Goal: Transaction & Acquisition: Purchase product/service

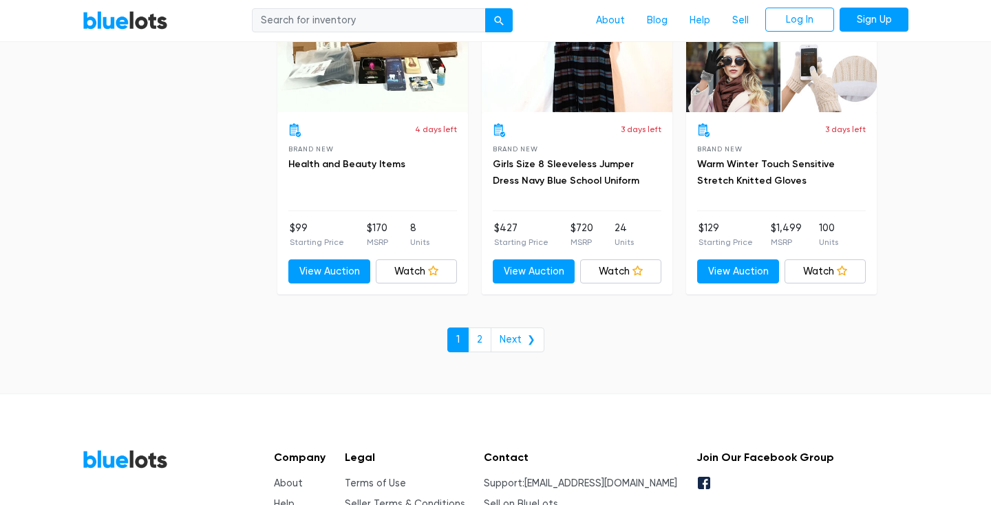
scroll to position [5963, 0]
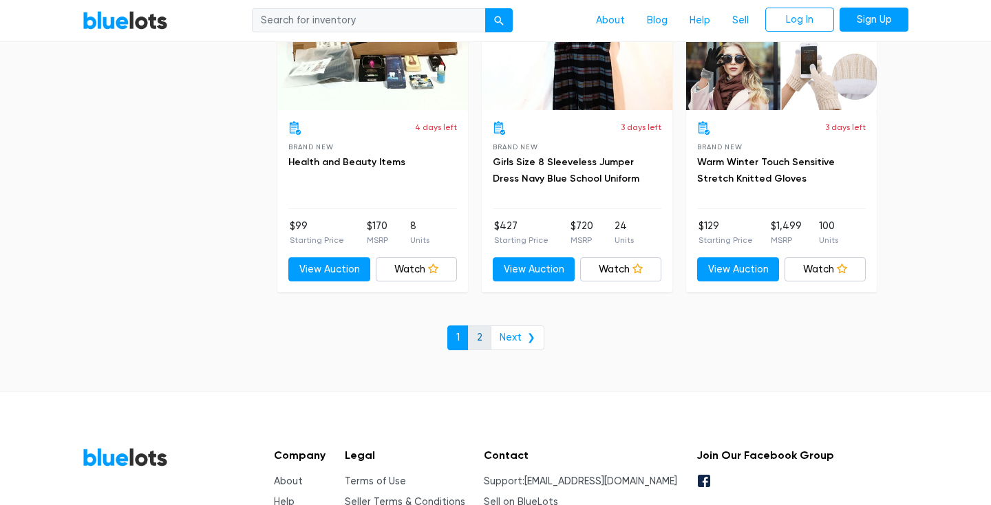
click at [480, 337] on link "2" at bounding box center [479, 338] width 23 height 25
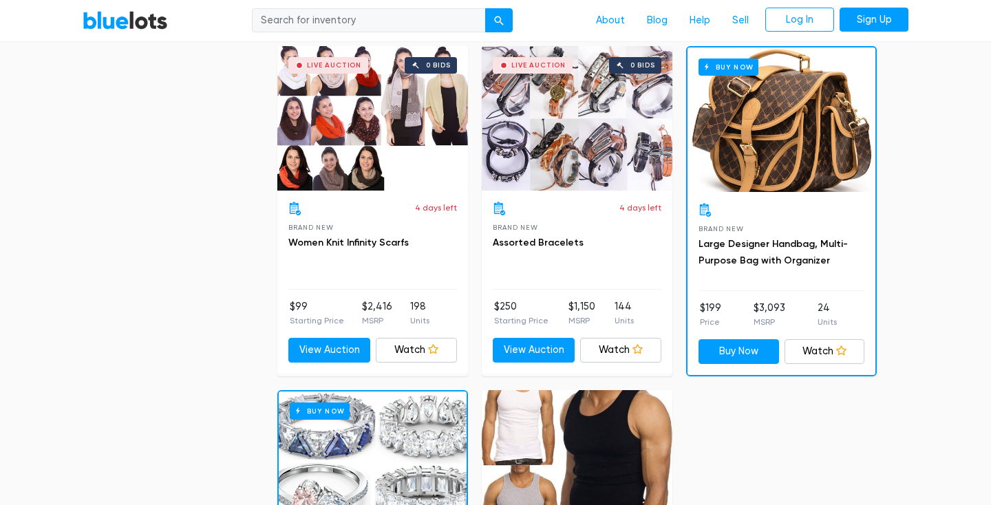
scroll to position [5189, 0]
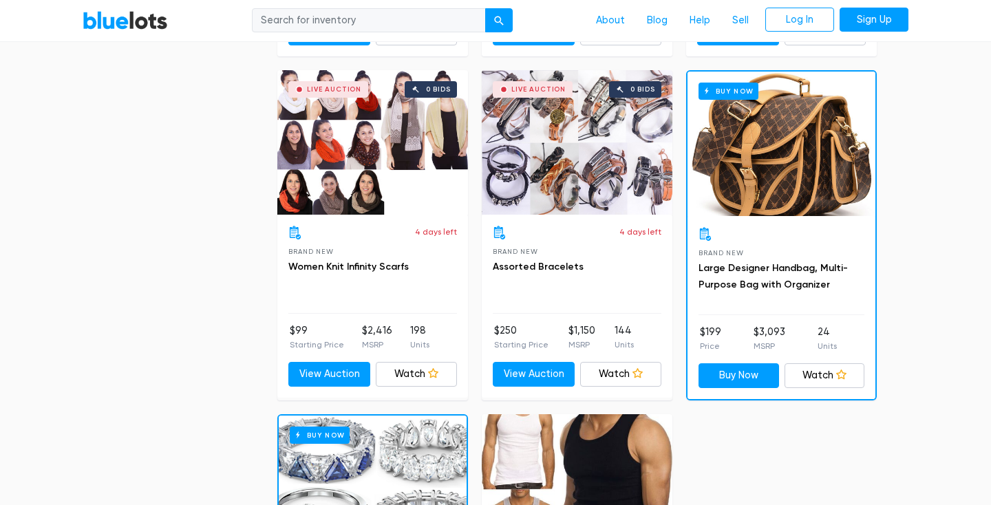
click at [736, 191] on div "Buy Now" at bounding box center [781, 144] width 188 height 145
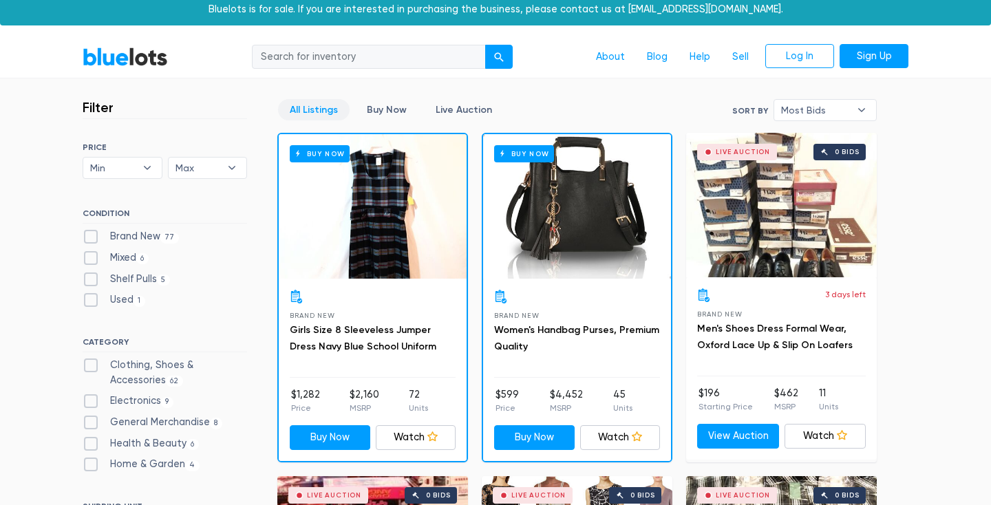
scroll to position [0, 0]
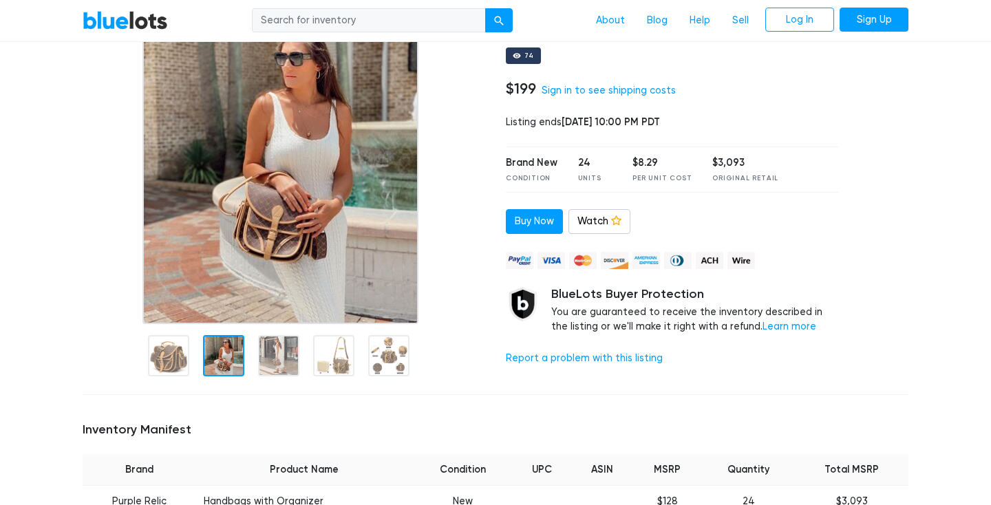
scroll to position [125, 0]
